Goal: Task Accomplishment & Management: Use online tool/utility

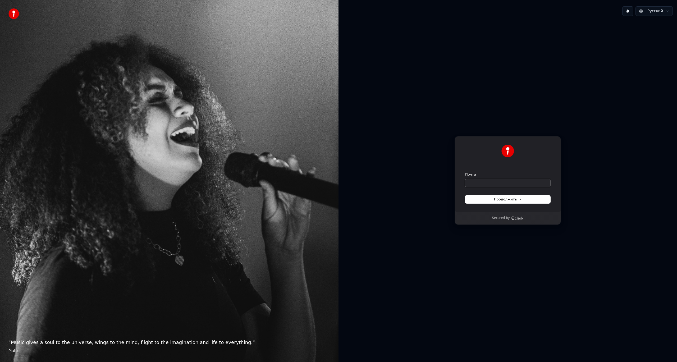
click at [493, 186] on input "Почта" at bounding box center [507, 183] width 85 height 8
type input "*"
click at [509, 199] on span "Продолжить" at bounding box center [508, 199] width 28 height 5
type input "**********"
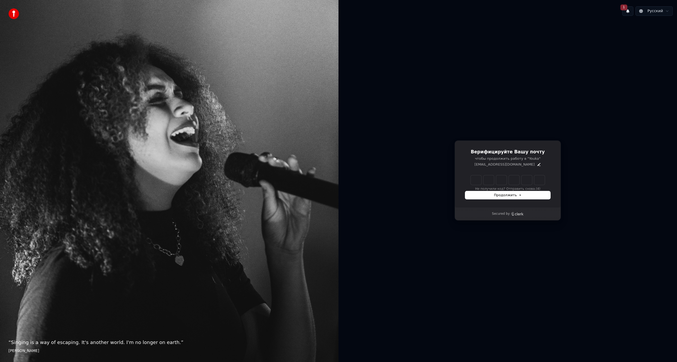
click at [473, 174] on div "Верифицируйте Вашу почту чтобы продолжить работу в "Youka" xce1@mail.ru Не полу…" at bounding box center [508, 173] width 106 height 67
click at [477, 177] on input "Enter verification code" at bounding box center [508, 180] width 74 height 10
type input "******"
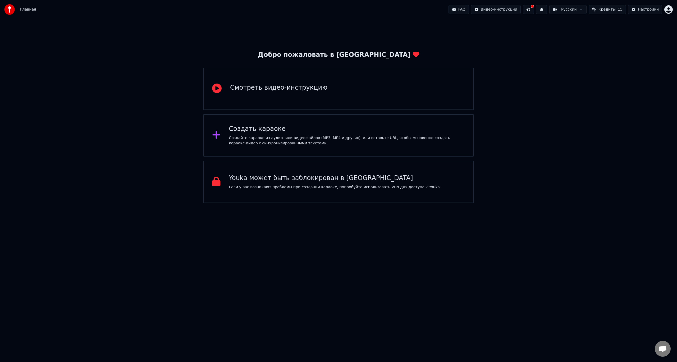
click at [283, 147] on div "Создать караоке Создайте караоке из аудио- или видеофайлов (MP3, MP4 и других),…" at bounding box center [338, 135] width 271 height 42
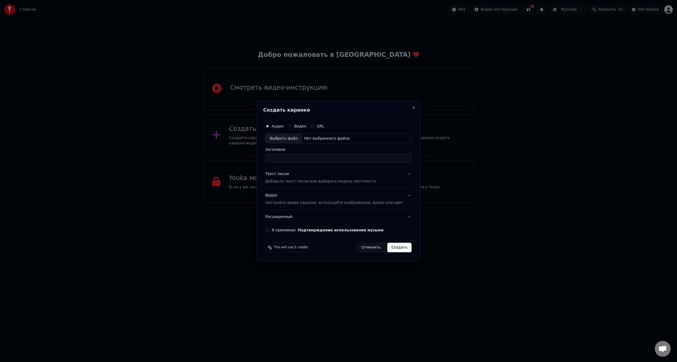
click at [290, 141] on div "Выбрать файл" at bounding box center [284, 139] width 37 height 10
type input "**********"
click at [305, 180] on p "Добавьте текст песни или выберите модель автотекста" at bounding box center [320, 181] width 111 height 5
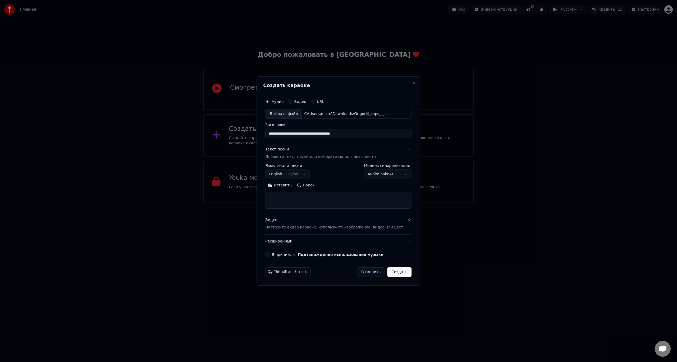
click at [296, 174] on button "English English" at bounding box center [287, 175] width 44 height 10
select select "**"
click at [290, 197] on textarea at bounding box center [338, 200] width 146 height 17
click at [286, 185] on button "Вставить" at bounding box center [279, 185] width 29 height 8
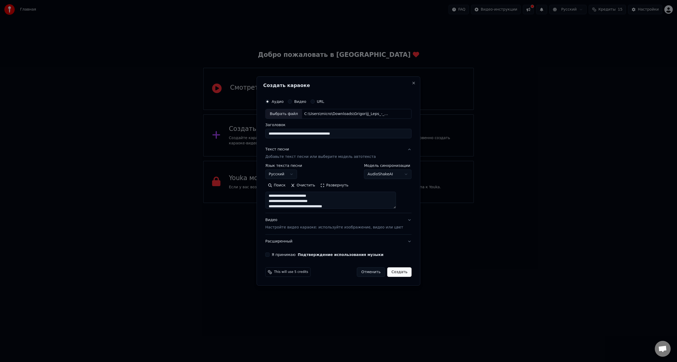
scroll to position [0, 0]
click at [375, 173] on body "**********" at bounding box center [338, 101] width 677 height 203
click at [339, 229] on p "Настройте видео караоке: используйте изображение, видео или цвет" at bounding box center [334, 227] width 138 height 5
type textarea "**********"
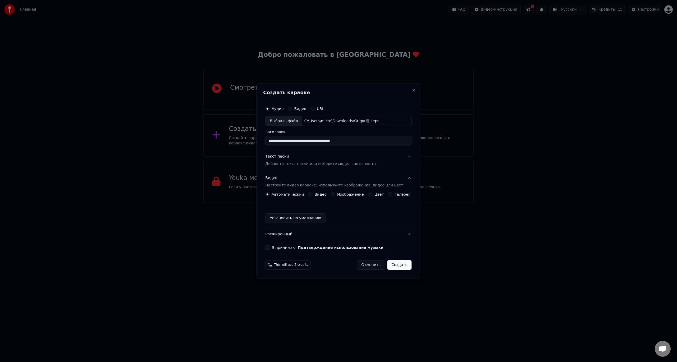
click at [312, 194] on button "Видео" at bounding box center [310, 194] width 4 height 4
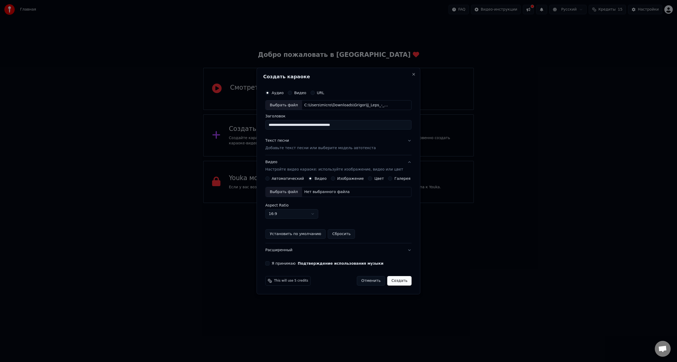
click at [274, 176] on div "Автоматический" at bounding box center [284, 178] width 39 height 4
click at [270, 178] on button "Автоматический" at bounding box center [267, 178] width 4 height 4
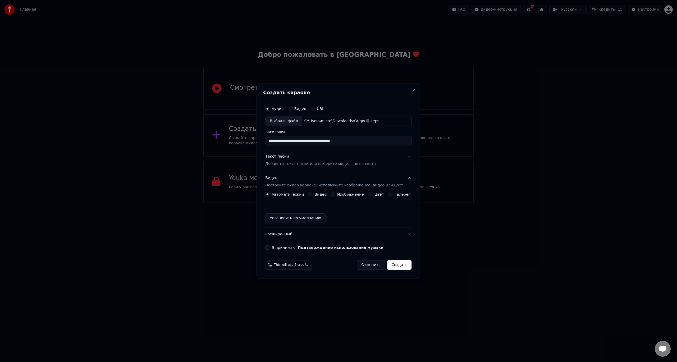
click at [337, 194] on div "Изображение" at bounding box center [347, 194] width 33 height 4
click at [335, 194] on button "Изображение" at bounding box center [333, 194] width 4 height 4
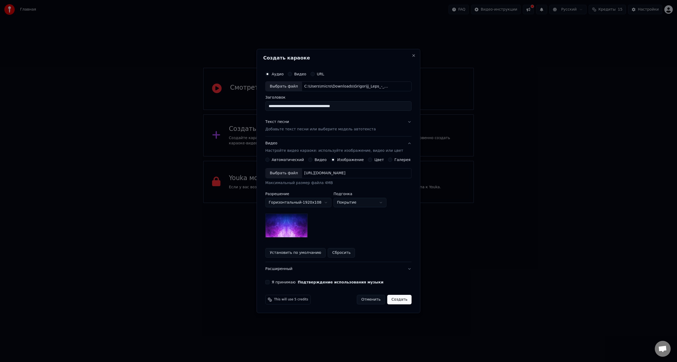
click at [369, 159] on button "Цвет" at bounding box center [370, 160] width 4 height 4
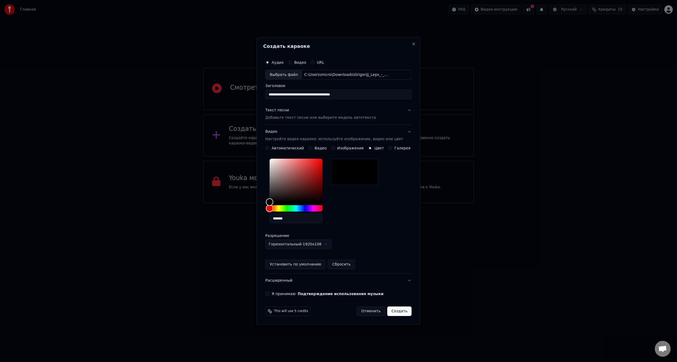
click at [270, 148] on button "Автоматический" at bounding box center [267, 148] width 4 height 4
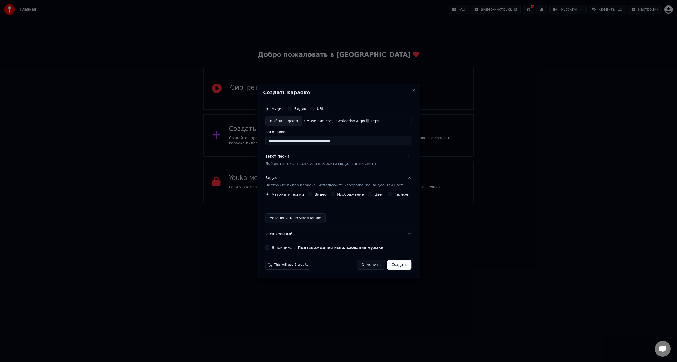
click at [398, 265] on button "Создать" at bounding box center [399, 265] width 24 height 10
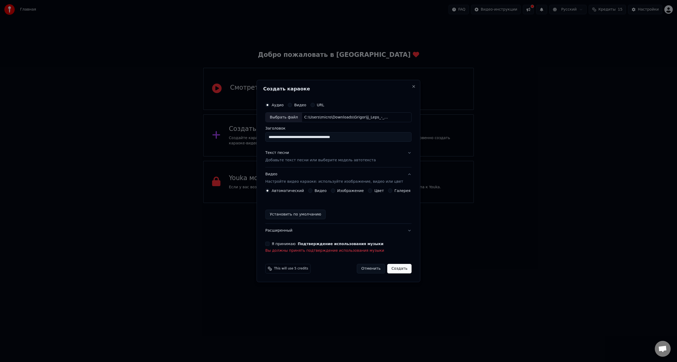
click at [270, 244] on button "Я принимаю Подтверждение использования музыки" at bounding box center [267, 244] width 4 height 4
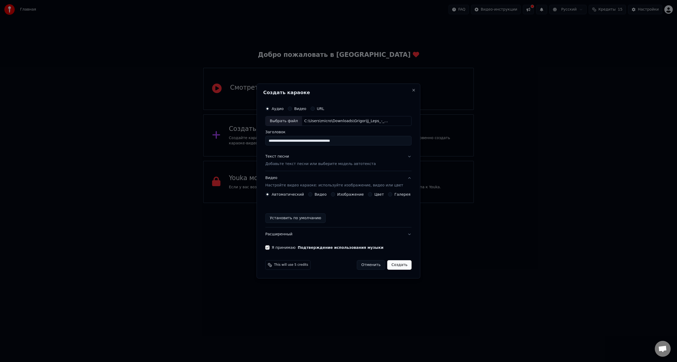
click at [398, 264] on button "Создать" at bounding box center [399, 265] width 24 height 10
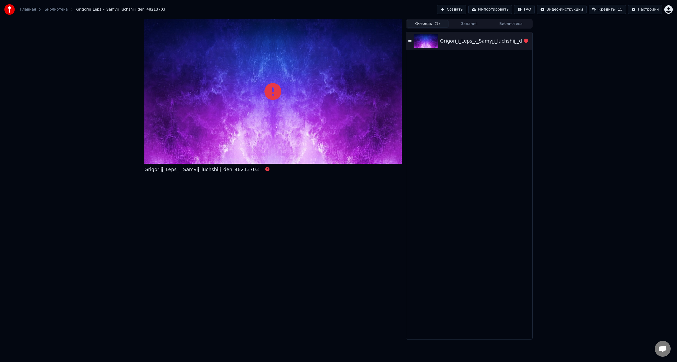
click at [424, 21] on button "Очередь ( 1 )" at bounding box center [428, 24] width 42 height 8
click at [422, 42] on img at bounding box center [426, 41] width 24 height 14
click at [275, 87] on icon at bounding box center [273, 91] width 17 height 17
click at [274, 92] on icon at bounding box center [273, 91] width 17 height 17
click at [276, 76] on div "read ECONNRESET read ECONNRESET" at bounding box center [275, 76] width 36 height 7
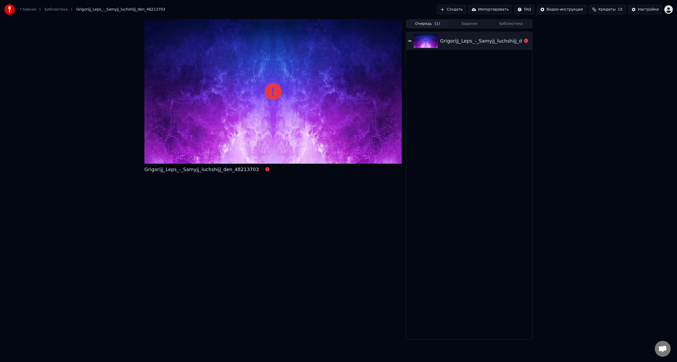
click at [475, 38] on div "Grigorijj_Leps_-_Samyjj_luchshijj_den_48213703" at bounding box center [497, 40] width 115 height 7
click at [527, 40] on icon at bounding box center [526, 41] width 4 height 4
click at [412, 38] on div "Grigorijj_Leps_-_Samyjj_luchshijj_den_48213703" at bounding box center [469, 41] width 126 height 18
click at [413, 40] on div "Grigorijj_Leps_-_Samyjj_luchshijj_den_48213703" at bounding box center [469, 41] width 126 height 18
click at [463, 23] on button "Задания" at bounding box center [470, 24] width 42 height 8
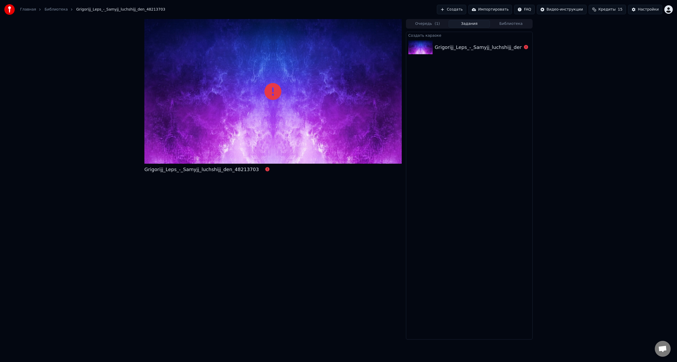
click at [511, 26] on button "Библиотека" at bounding box center [511, 24] width 42 height 8
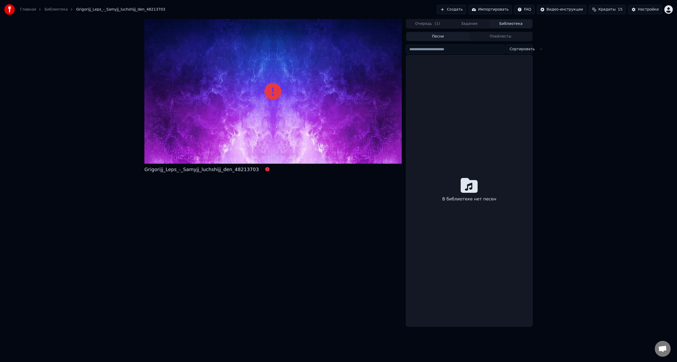
click at [296, 128] on div at bounding box center [272, 91] width 257 height 145
click at [472, 188] on icon at bounding box center [469, 185] width 17 height 17
click at [465, 9] on button "Создать" at bounding box center [451, 10] width 29 height 10
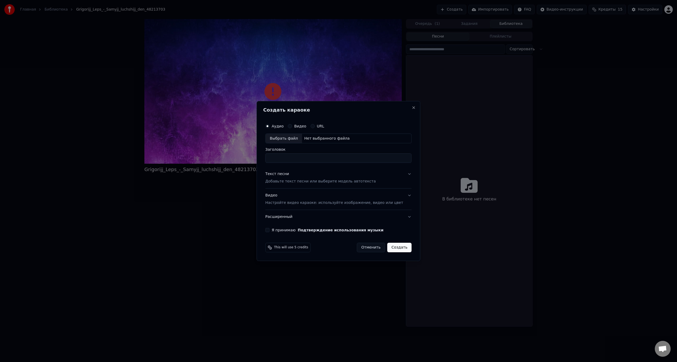
click at [292, 139] on div "Выбрать файл" at bounding box center [284, 139] width 37 height 10
type input "**********"
click at [287, 172] on div "Текст песни" at bounding box center [277, 174] width 24 height 5
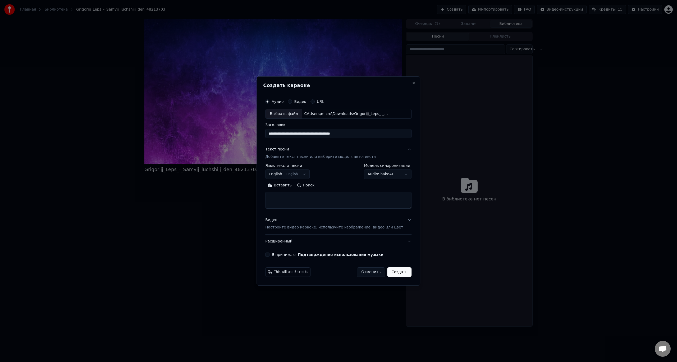
click at [287, 172] on body "**********" at bounding box center [338, 181] width 677 height 362
select select "**"
click at [286, 159] on p "Добавьте текст песни или выберите модель автотекста" at bounding box center [320, 156] width 111 height 5
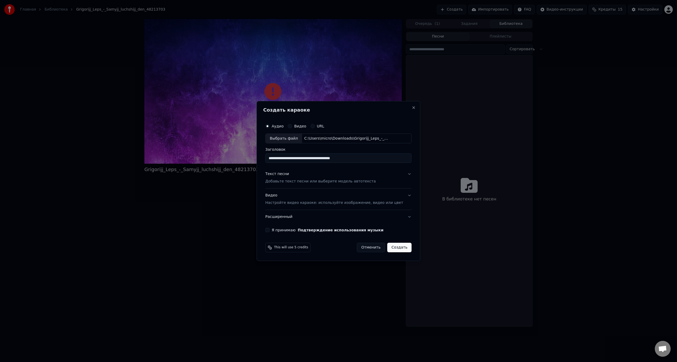
click at [304, 179] on p "Добавьте текст песни или выберите модель автотекста" at bounding box center [320, 181] width 111 height 5
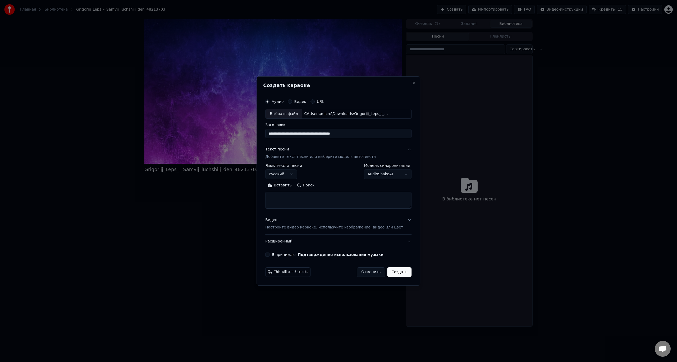
click at [307, 198] on textarea at bounding box center [338, 200] width 146 height 17
click at [289, 185] on button "Вставить" at bounding box center [279, 185] width 29 height 8
type textarea "**********"
drag, startPoint x: 317, startPoint y: 197, endPoint x: 273, endPoint y: 199, distance: 43.4
click at [273, 199] on textarea "**********" at bounding box center [330, 200] width 131 height 17
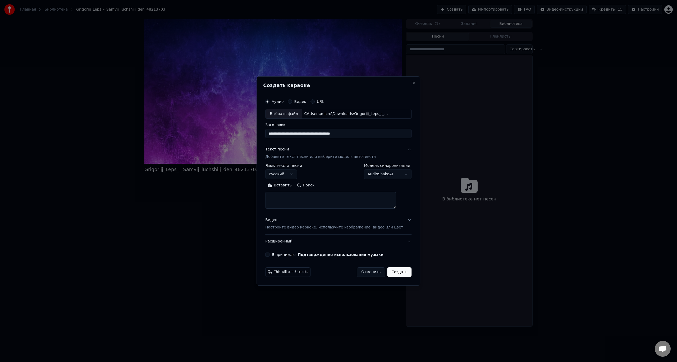
paste textarea "**********"
type textarea "**********"
click at [270, 253] on button "Я принимаю Подтверждение использования музыки" at bounding box center [267, 255] width 4 height 4
click at [394, 271] on button "Создать" at bounding box center [399, 272] width 24 height 10
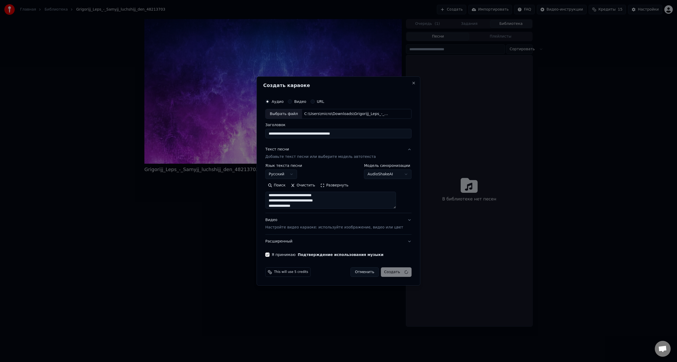
select select
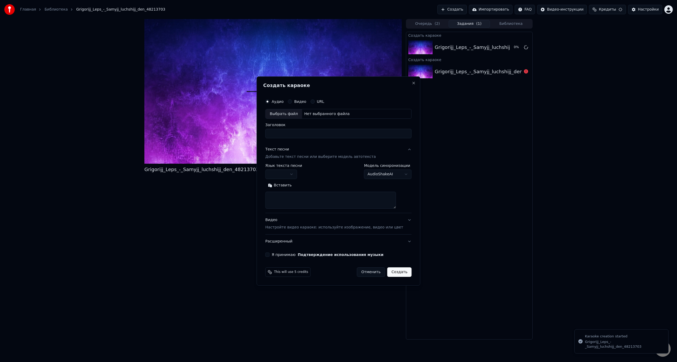
scroll to position [0, 0]
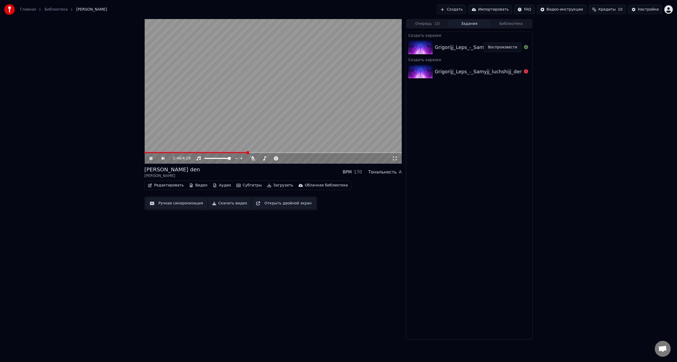
click at [151, 157] on icon at bounding box center [155, 158] width 12 height 4
click at [267, 185] on icon "button" at bounding box center [269, 186] width 4 height 4
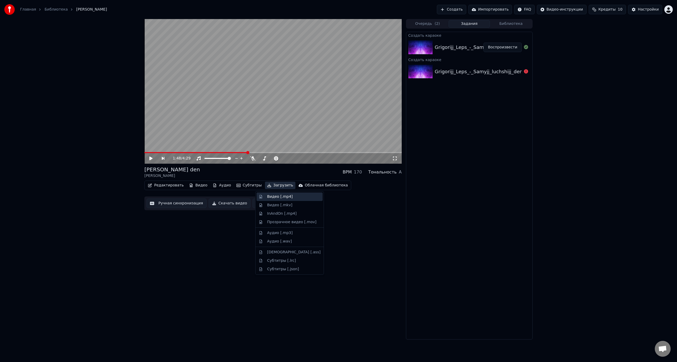
click at [272, 197] on div "Видео [.mp4]" at bounding box center [280, 196] width 26 height 5
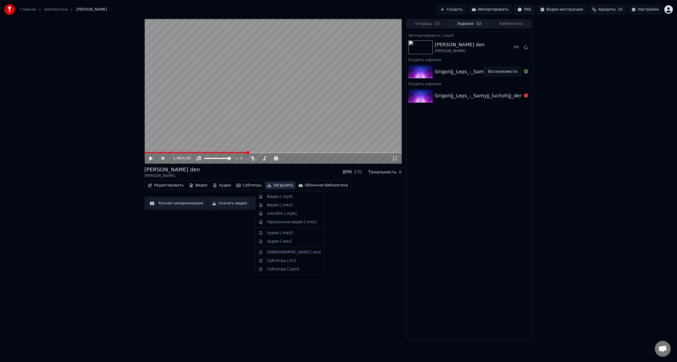
click at [269, 186] on button "Загрузить" at bounding box center [280, 185] width 30 height 7
click at [280, 239] on div "Аудио [.wav]" at bounding box center [279, 241] width 25 height 5
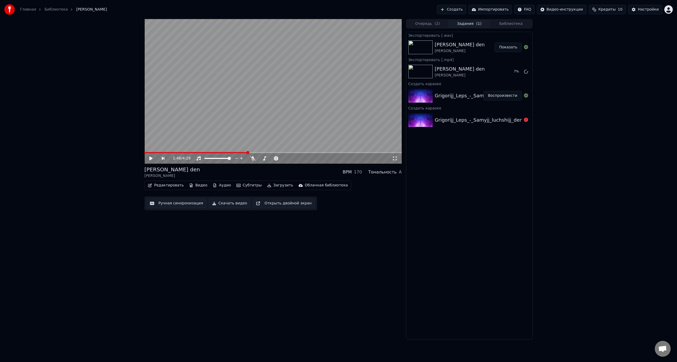
click at [272, 184] on button "Загрузить" at bounding box center [280, 185] width 30 height 7
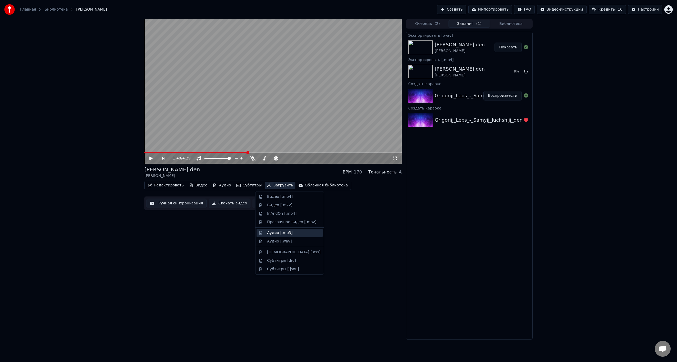
click at [281, 232] on div "Аудио [.mp3]" at bounding box center [279, 232] width 25 height 5
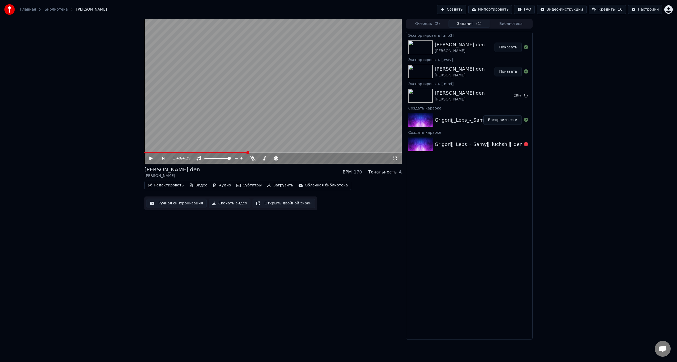
click at [280, 99] on video at bounding box center [272, 91] width 257 height 145
click at [223, 159] on span at bounding box center [214, 158] width 18 height 1
click at [297, 157] on span at bounding box center [295, 158] width 3 height 3
click at [304, 157] on span at bounding box center [303, 158] width 3 height 3
click at [305, 158] on span at bounding box center [303, 158] width 3 height 3
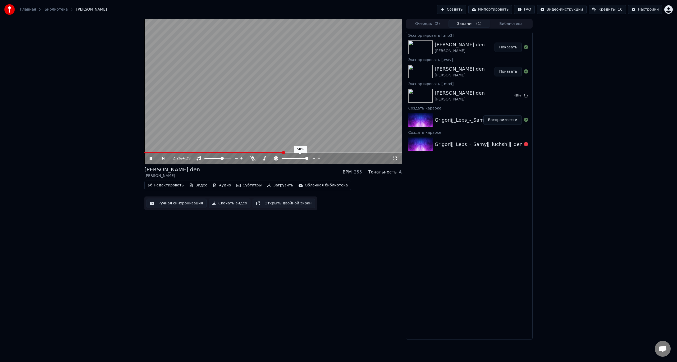
click at [308, 158] on span at bounding box center [306, 158] width 3 height 3
click at [296, 158] on span at bounding box center [289, 158] width 14 height 1
click at [289, 158] on span at bounding box center [289, 158] width 3 height 3
click at [295, 157] on span at bounding box center [295, 158] width 3 height 3
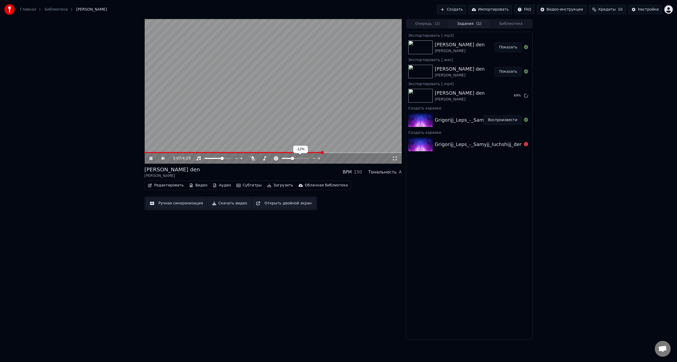
click at [291, 158] on span at bounding box center [292, 158] width 3 height 3
click at [282, 158] on span at bounding box center [283, 158] width 3 height 3
click at [295, 158] on span at bounding box center [295, 158] width 3 height 3
click at [231, 158] on span at bounding box center [229, 158] width 3 height 3
click at [151, 158] on icon at bounding box center [155, 158] width 12 height 4
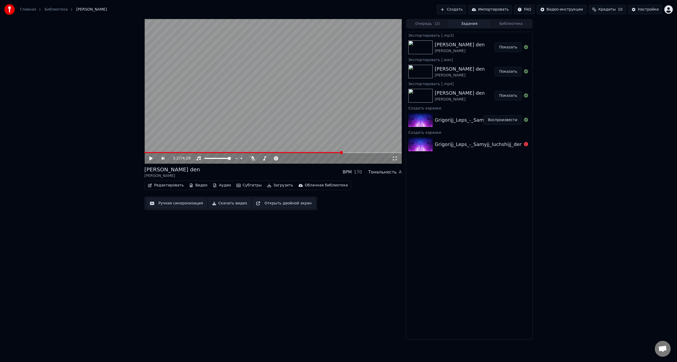
click at [510, 47] on button "Показать" at bounding box center [508, 48] width 27 height 10
click at [508, 96] on button "Показать" at bounding box center [508, 96] width 27 height 10
click at [398, 172] on div "Тональность A" at bounding box center [385, 172] width 33 height 6
click at [401, 173] on div "A" at bounding box center [400, 172] width 3 height 6
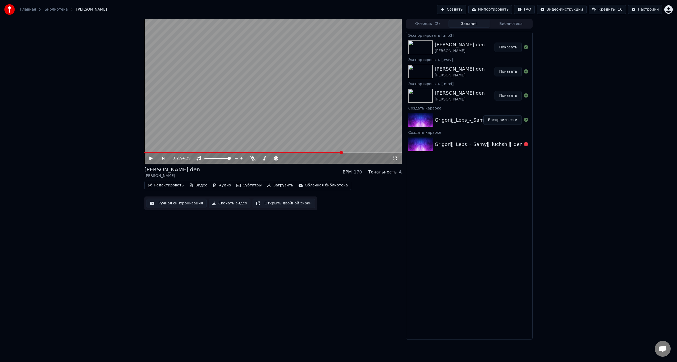
click at [362, 172] on div "170" at bounding box center [358, 172] width 8 height 6
click at [164, 203] on button "Ручная синхронизация" at bounding box center [177, 204] width 60 height 10
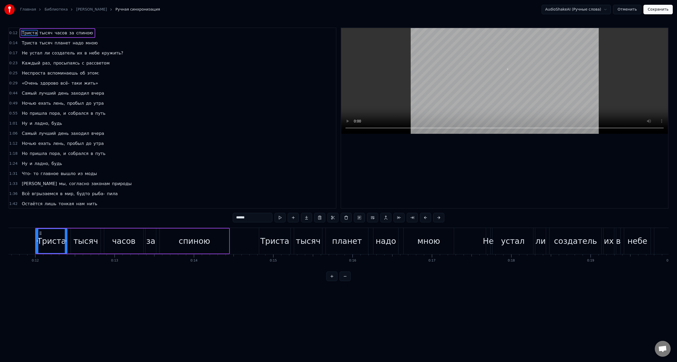
scroll to position [0, 926]
click at [282, 218] on button at bounding box center [280, 218] width 11 height 10
click at [281, 218] on button at bounding box center [280, 218] width 11 height 10
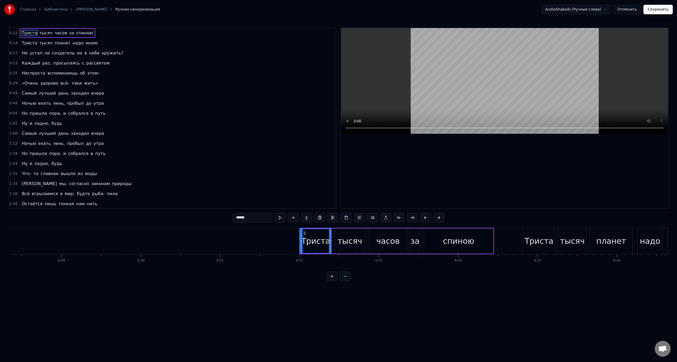
scroll to position [0, 644]
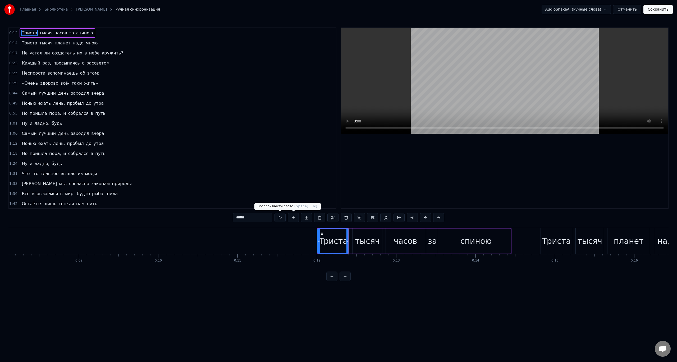
click at [279, 216] on button at bounding box center [280, 218] width 11 height 10
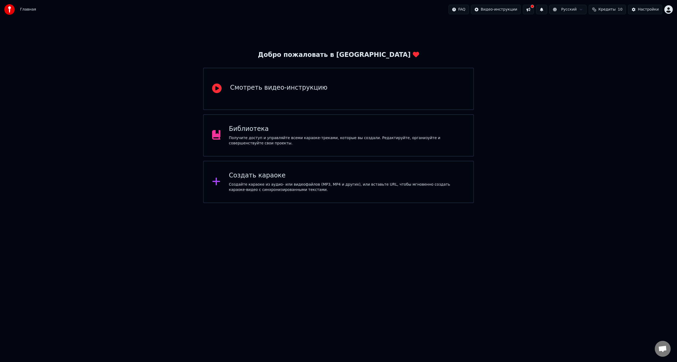
click at [534, 12] on button at bounding box center [528, 10] width 11 height 10
click at [534, 11] on button at bounding box center [528, 10] width 11 height 10
click at [352, 169] on div "Создать караоке Создайте караоке из аудио- или видеофайлов (MP3, MP4 и других),…" at bounding box center [338, 182] width 271 height 42
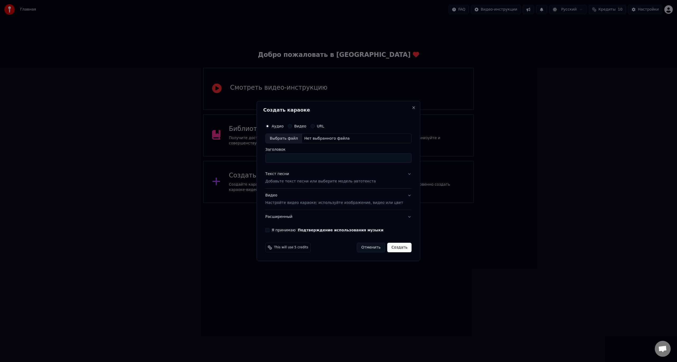
click at [294, 139] on div "Выбрать файл" at bounding box center [284, 139] width 37 height 10
click at [346, 158] on input "**********" at bounding box center [338, 159] width 146 height 10
click at [289, 158] on input "**********" at bounding box center [338, 159] width 146 height 10
click at [287, 157] on input "**********" at bounding box center [338, 159] width 146 height 10
click at [307, 159] on input "**********" at bounding box center [338, 159] width 146 height 10
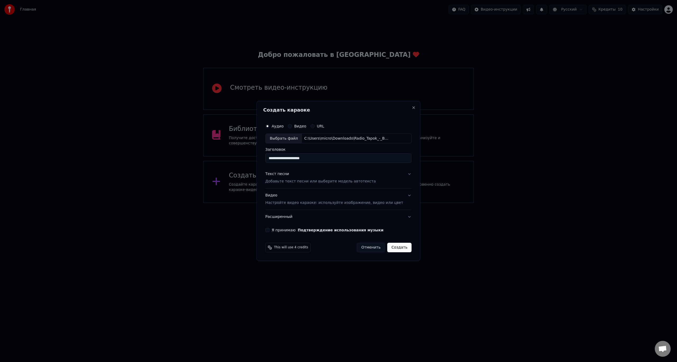
type input "**********"
click at [306, 185] on button "Текст песни Добавьте текст песни или выберите модель автотекста" at bounding box center [338, 177] width 146 height 21
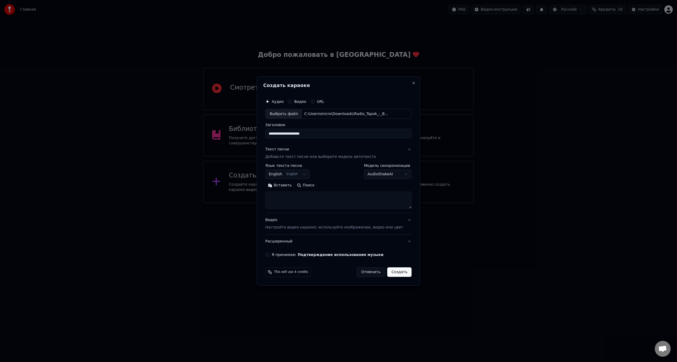
click at [291, 203] on textarea at bounding box center [338, 200] width 146 height 17
paste textarea "**********"
type textarea "**********"
click at [270, 255] on button "Я принимаю Подтверждение использования музыки" at bounding box center [267, 255] width 4 height 4
click at [295, 220] on div "Видео Настройте видео караоке: используйте изображение, видео или цвет" at bounding box center [334, 224] width 138 height 13
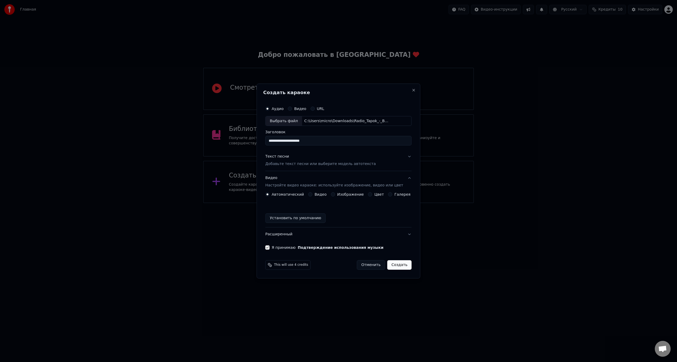
click at [372, 163] on button "Текст песни Добавьте текст песни или выберите модель автотекста" at bounding box center [338, 160] width 146 height 21
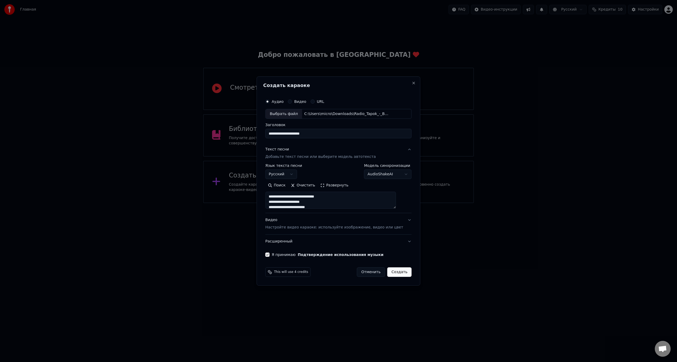
click at [337, 185] on button "Развернуть" at bounding box center [334, 185] width 33 height 8
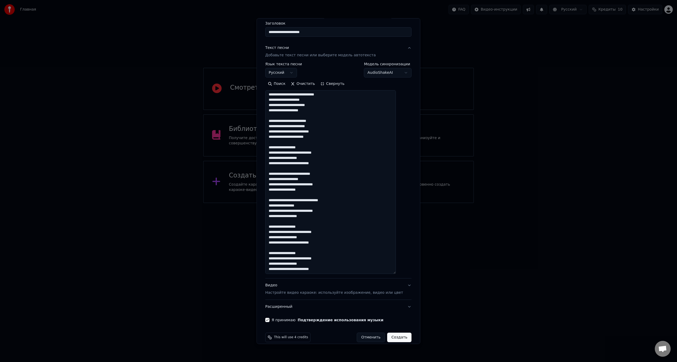
scroll to position [50, 0]
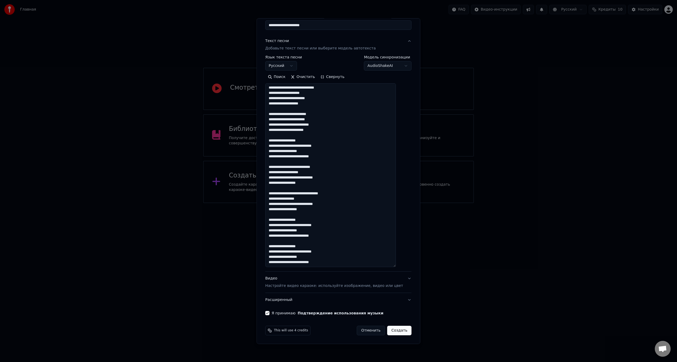
click at [388, 331] on button "Создать" at bounding box center [399, 331] width 24 height 10
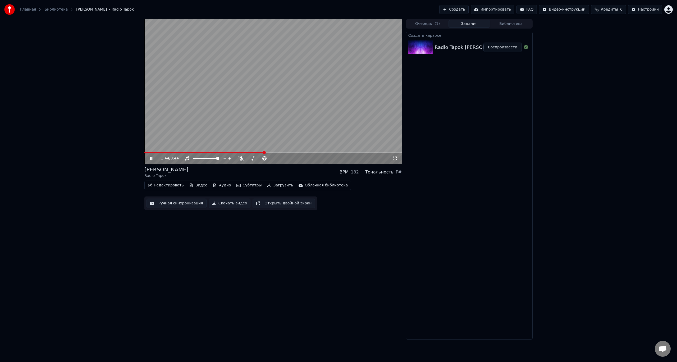
click at [151, 158] on icon at bounding box center [155, 158] width 12 height 4
click at [234, 202] on button "Скачать видео" at bounding box center [230, 204] width 42 height 10
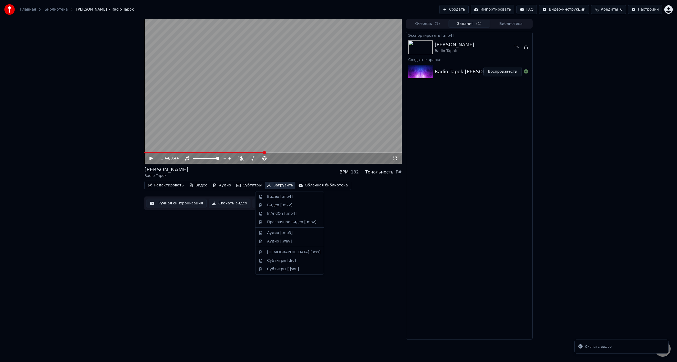
click at [269, 185] on button "Загрузить" at bounding box center [280, 185] width 30 height 7
click at [278, 195] on div "Видео [.mp4]" at bounding box center [280, 196] width 26 height 5
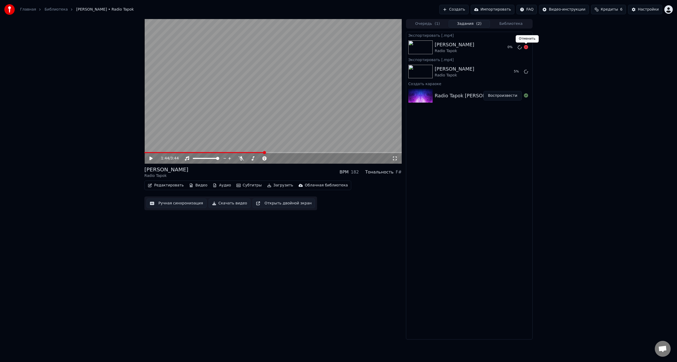
click at [528, 47] on icon at bounding box center [526, 47] width 4 height 4
click at [527, 46] on icon at bounding box center [526, 47] width 4 height 4
click at [526, 48] on icon at bounding box center [526, 47] width 4 height 4
click at [509, 72] on button "Показать" at bounding box center [508, 72] width 27 height 10
click at [269, 184] on button "Загрузить" at bounding box center [280, 185] width 30 height 7
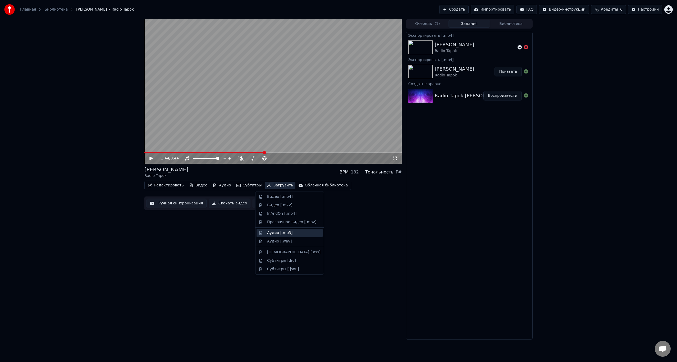
click at [289, 234] on div "Аудио [.mp3]" at bounding box center [293, 232] width 53 height 5
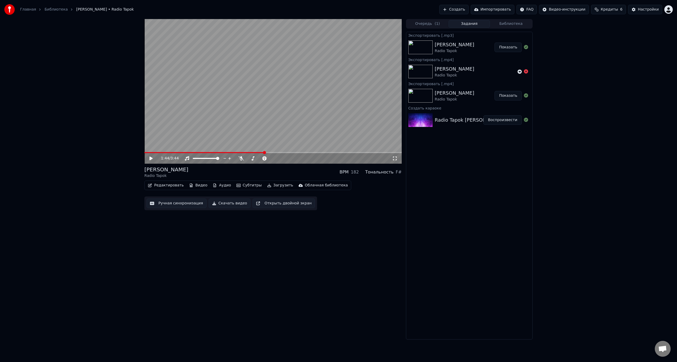
click at [510, 47] on button "Показать" at bounding box center [508, 48] width 27 height 10
